Goal: Find specific page/section: Find specific page/section

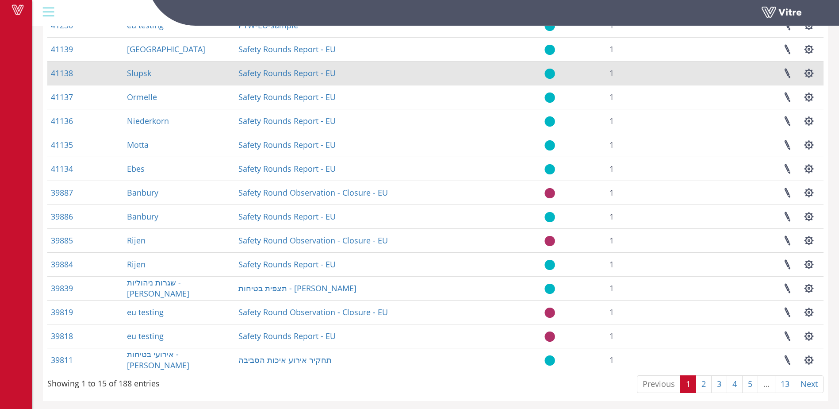
scroll to position [118, 0]
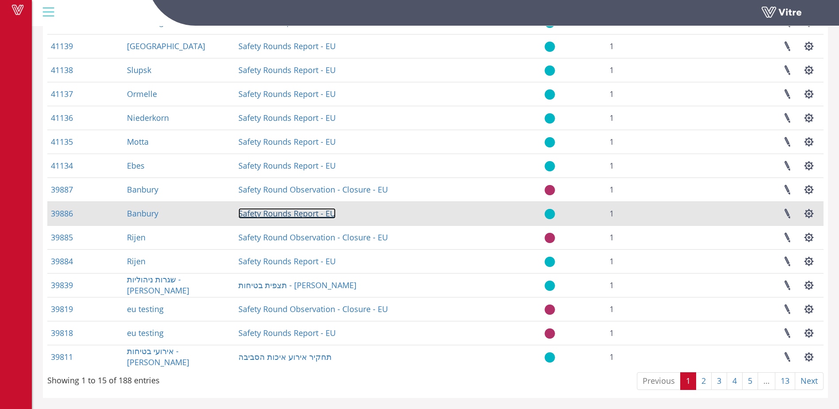
click at [295, 218] on link "Safety Rounds Report - EU" at bounding box center [286, 213] width 97 height 11
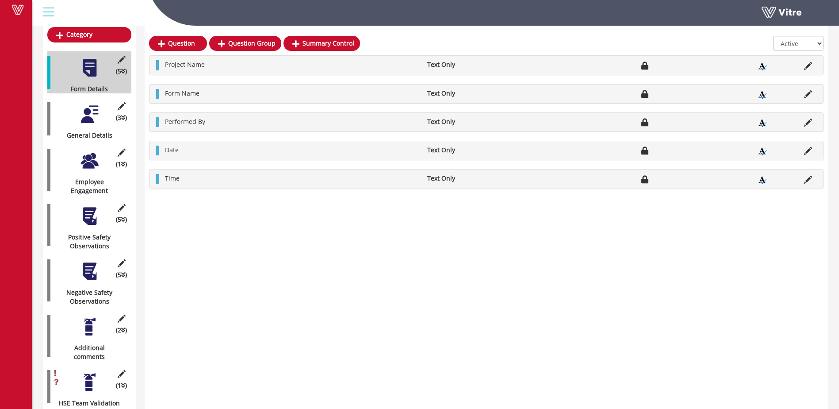
scroll to position [117, 0]
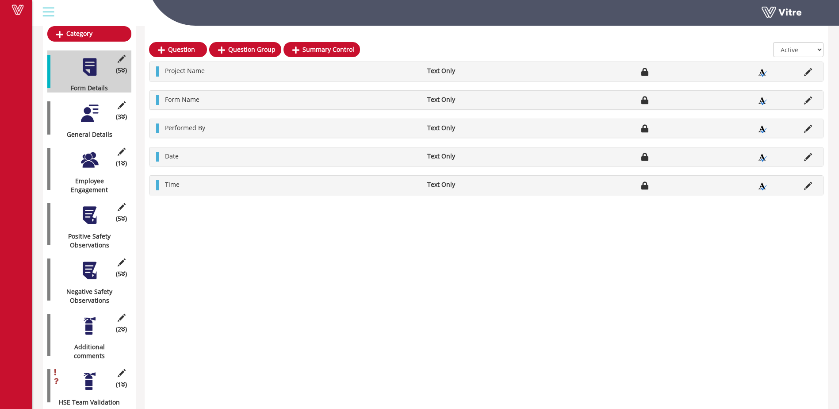
click at [87, 205] on div at bounding box center [90, 215] width 20 height 20
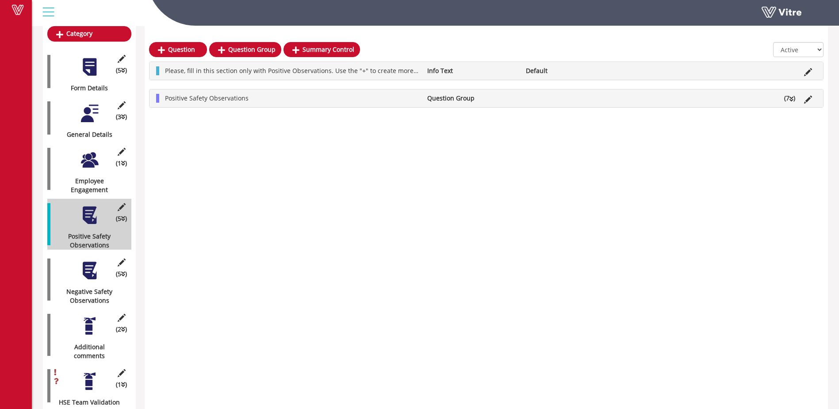
click at [584, 100] on ul "Positive Safety Observations Question Group (7 )" at bounding box center [489, 98] width 656 height 9
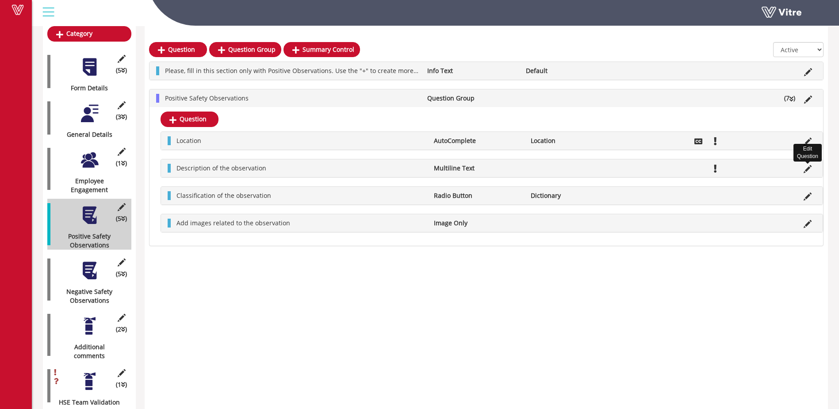
click at [806, 170] on icon at bounding box center [808, 169] width 8 height 8
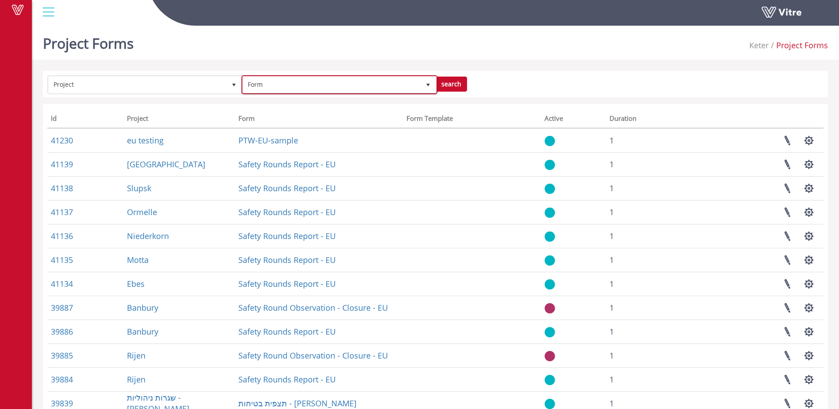
click at [283, 88] on span "Form" at bounding box center [331, 85] width 177 height 16
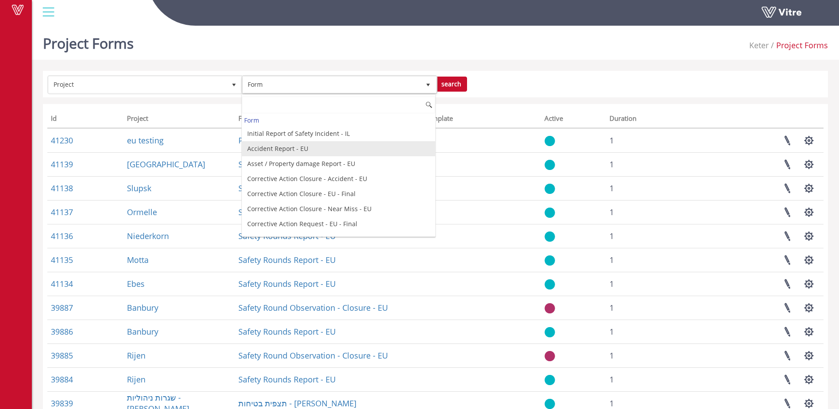
click at [275, 146] on li "Accident Report - EU" at bounding box center [338, 148] width 193 height 15
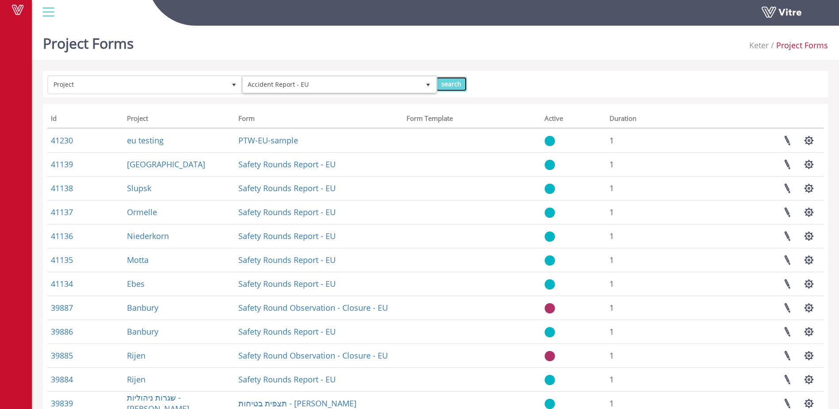
click at [455, 85] on input "search" at bounding box center [451, 84] width 31 height 15
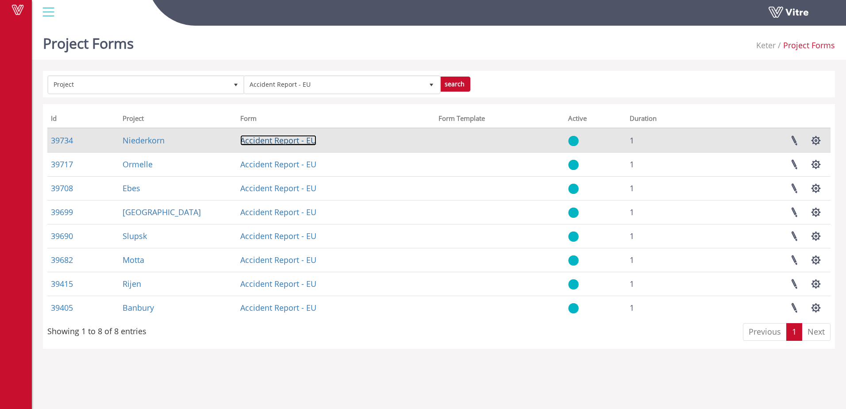
click at [262, 140] on link "Accident Report - EU" at bounding box center [278, 140] width 76 height 11
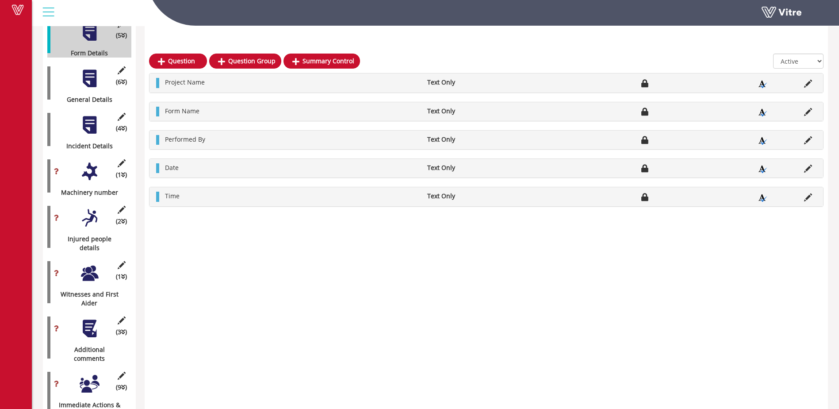
scroll to position [163, 0]
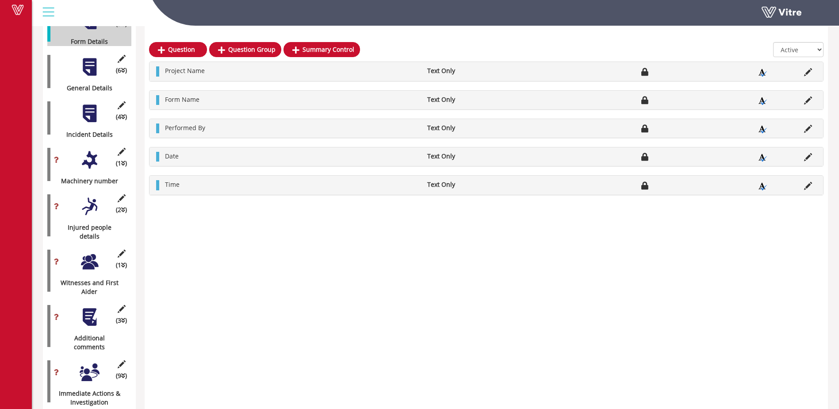
click at [90, 107] on div at bounding box center [90, 114] width 20 height 20
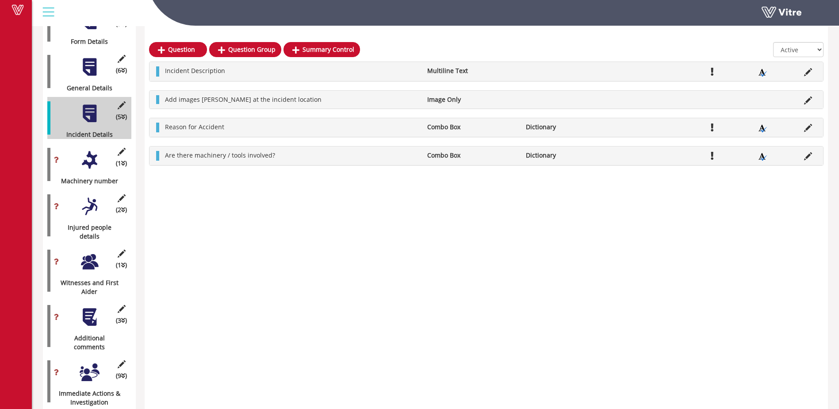
click at [88, 198] on div at bounding box center [90, 206] width 20 height 20
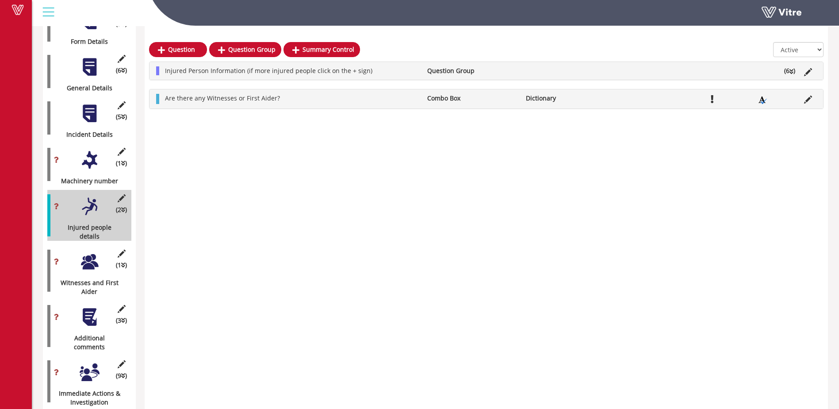
click at [675, 74] on ul "Injured Person Information (if more injured people click on the + sign) Questio…" at bounding box center [489, 70] width 656 height 9
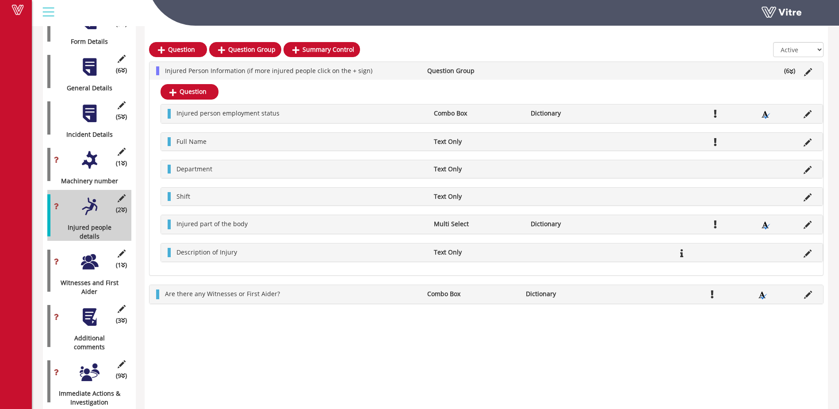
click at [91, 105] on div at bounding box center [90, 114] width 20 height 20
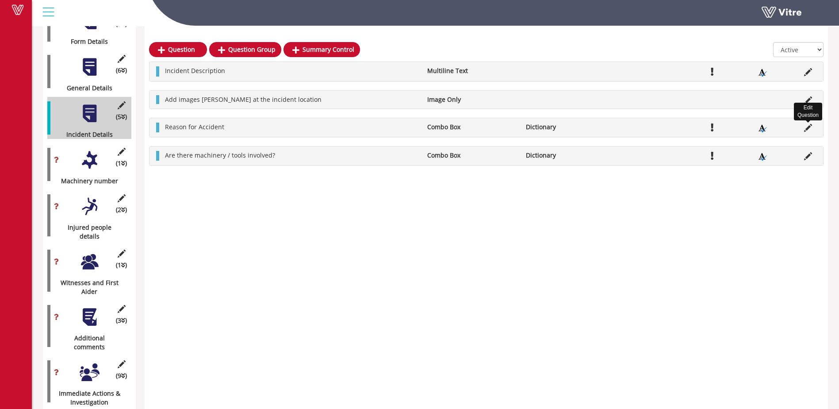
click at [806, 128] on icon at bounding box center [808, 128] width 8 height 8
